Goal: Task Accomplishment & Management: Use online tool/utility

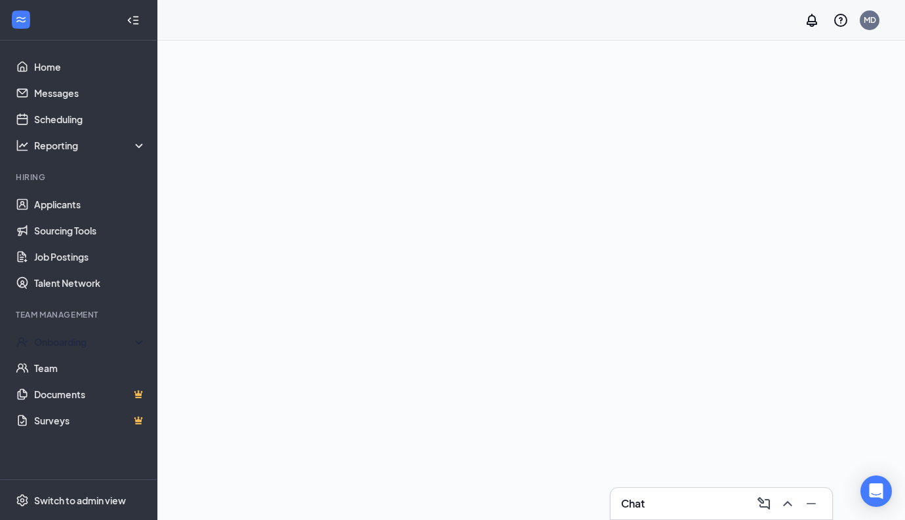
click at [90, 313] on div "Team Management" at bounding box center [80, 314] width 128 height 11
click at [94, 344] on div "Onboarding" at bounding box center [84, 342] width 101 height 13
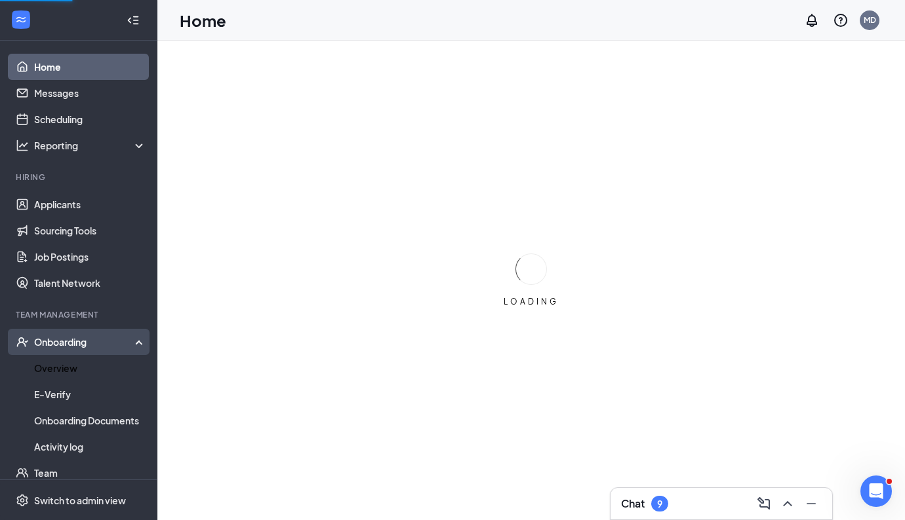
scroll to position [14, 0]
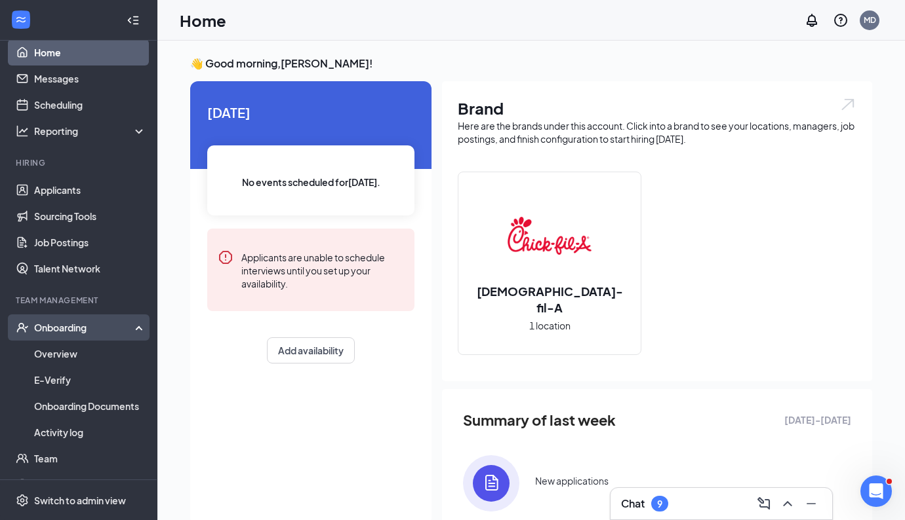
click at [99, 328] on div "Onboarding" at bounding box center [84, 327] width 101 height 13
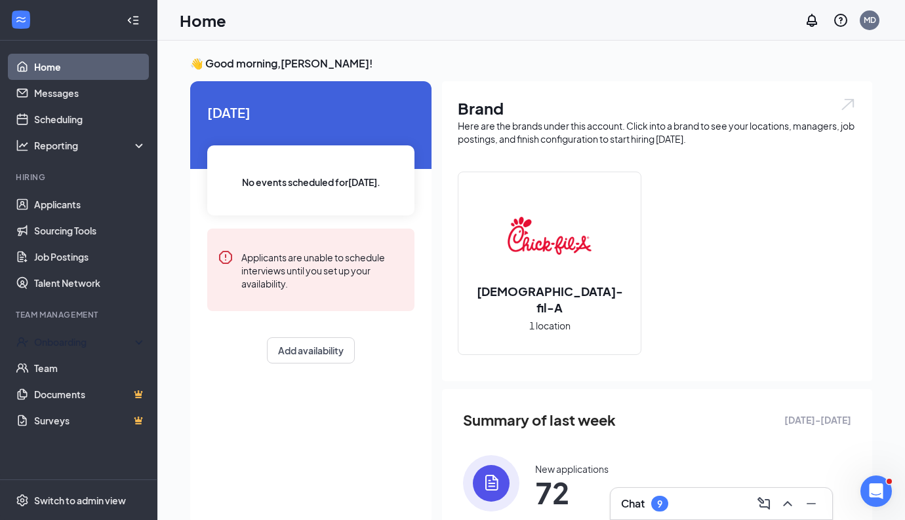
scroll to position [0, 0]
click at [58, 205] on link "Applicants" at bounding box center [90, 204] width 112 height 26
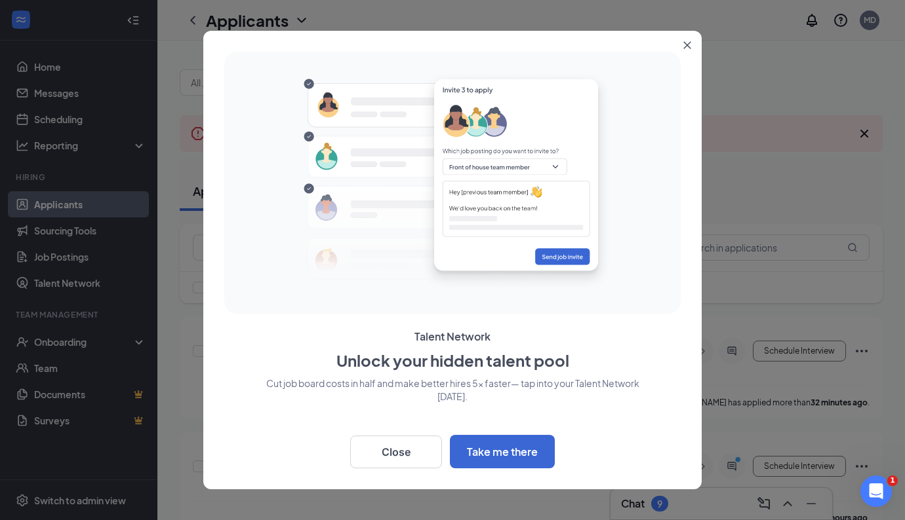
click at [684, 42] on icon "Close" at bounding box center [687, 45] width 7 height 7
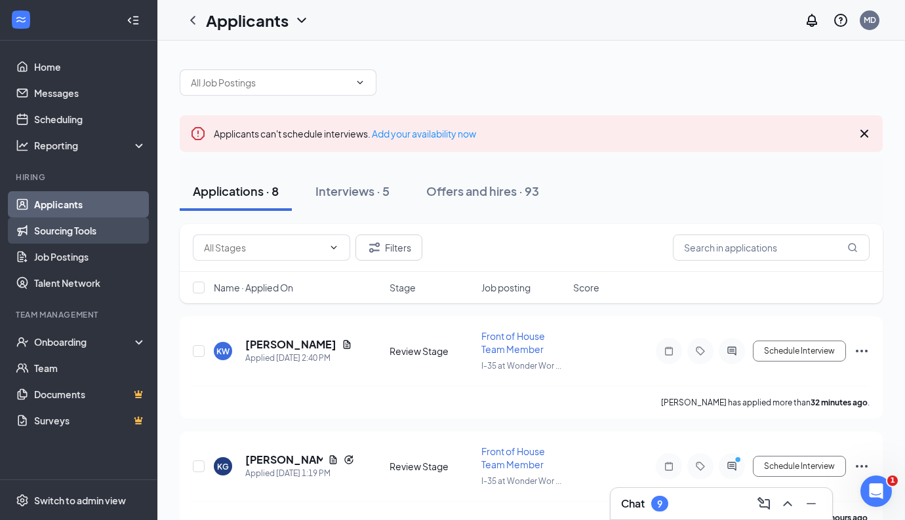
click at [71, 232] on link "Sourcing Tools" at bounding box center [90, 231] width 112 height 26
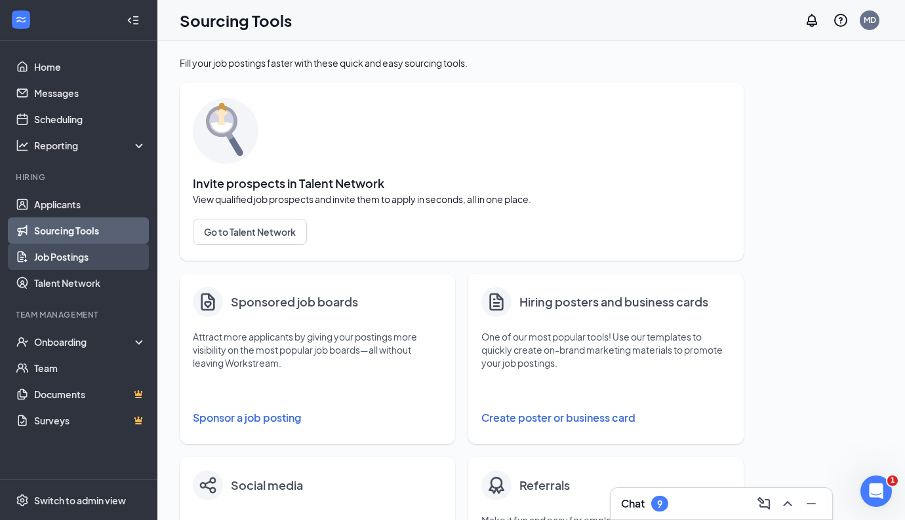
click at [104, 253] on link "Job Postings" at bounding box center [90, 257] width 112 height 26
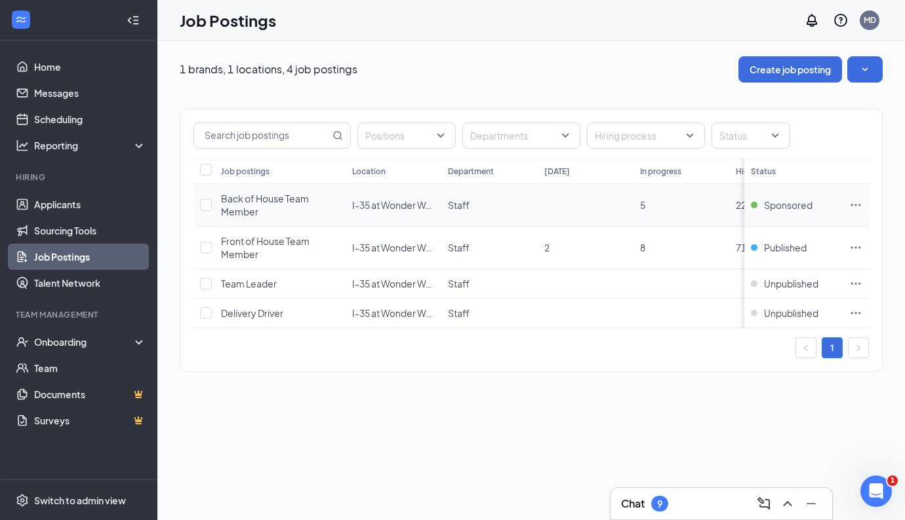
click at [855, 204] on icon "Ellipses" at bounding box center [855, 205] width 13 height 13
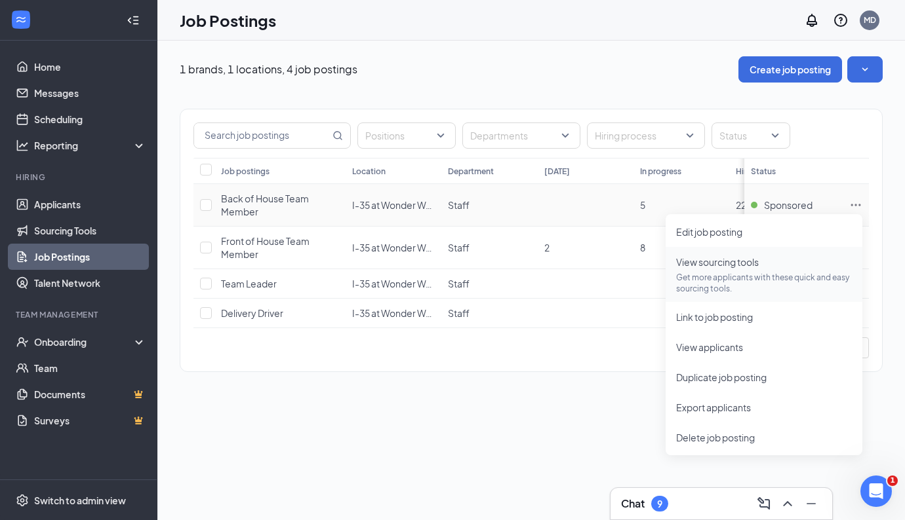
click at [757, 266] on span "View sourcing tools" at bounding box center [717, 262] width 83 height 12
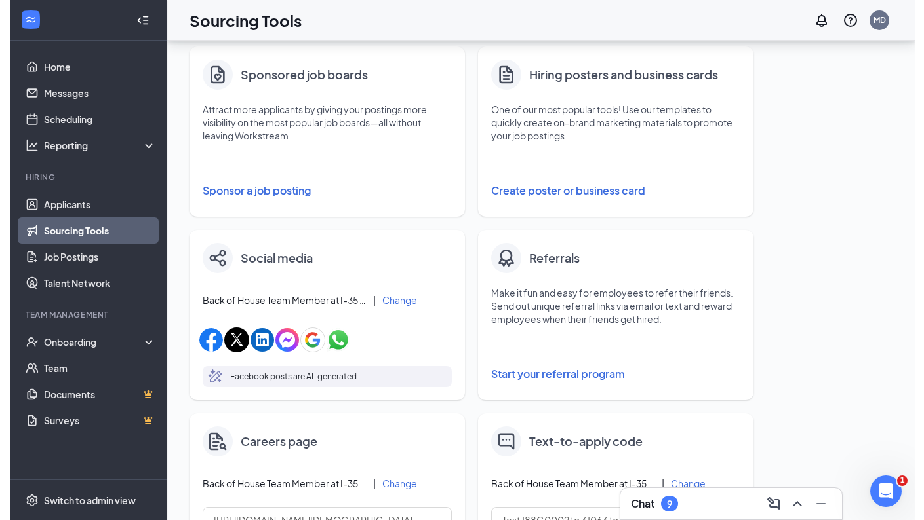
scroll to position [229, 0]
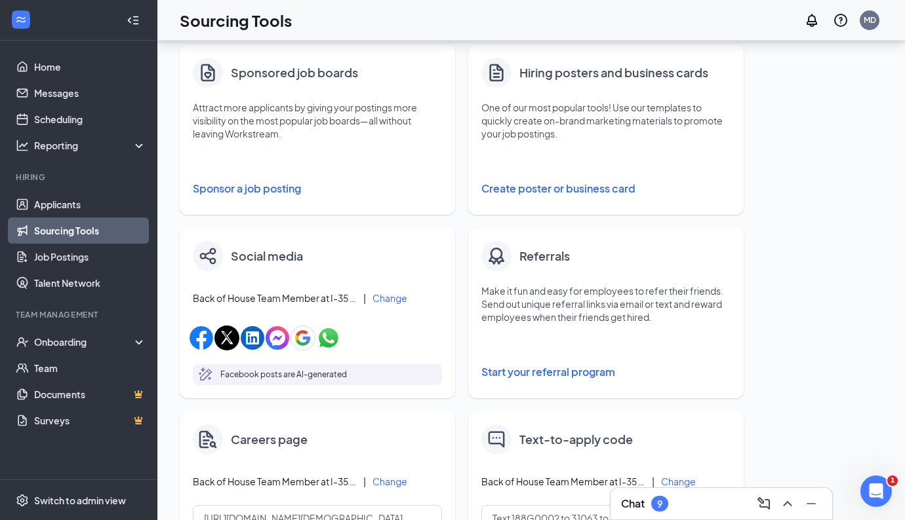
click at [791, 262] on div "Fill your job postings faster with these quick and easy sourcing tools. Invite …" at bounding box center [531, 303] width 703 height 952
